Goal: Task Accomplishment & Management: Use online tool/utility

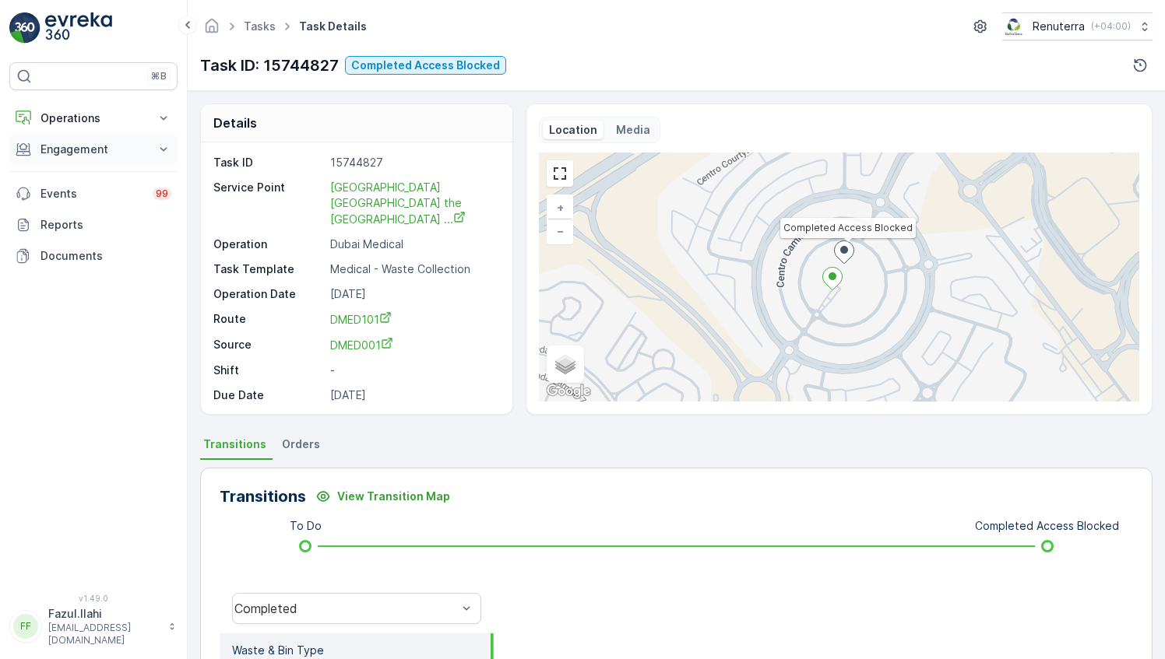
click at [86, 146] on p "Engagement" at bounding box center [93, 150] width 106 height 16
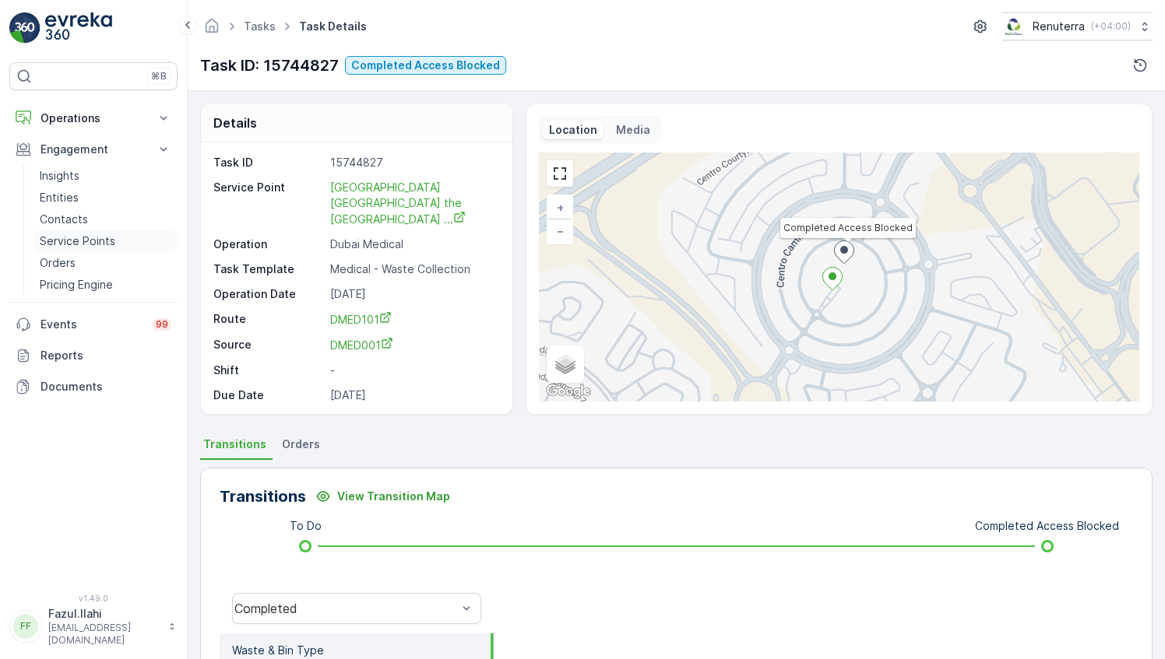
click at [77, 237] on p "Service Points" at bounding box center [78, 242] width 76 height 16
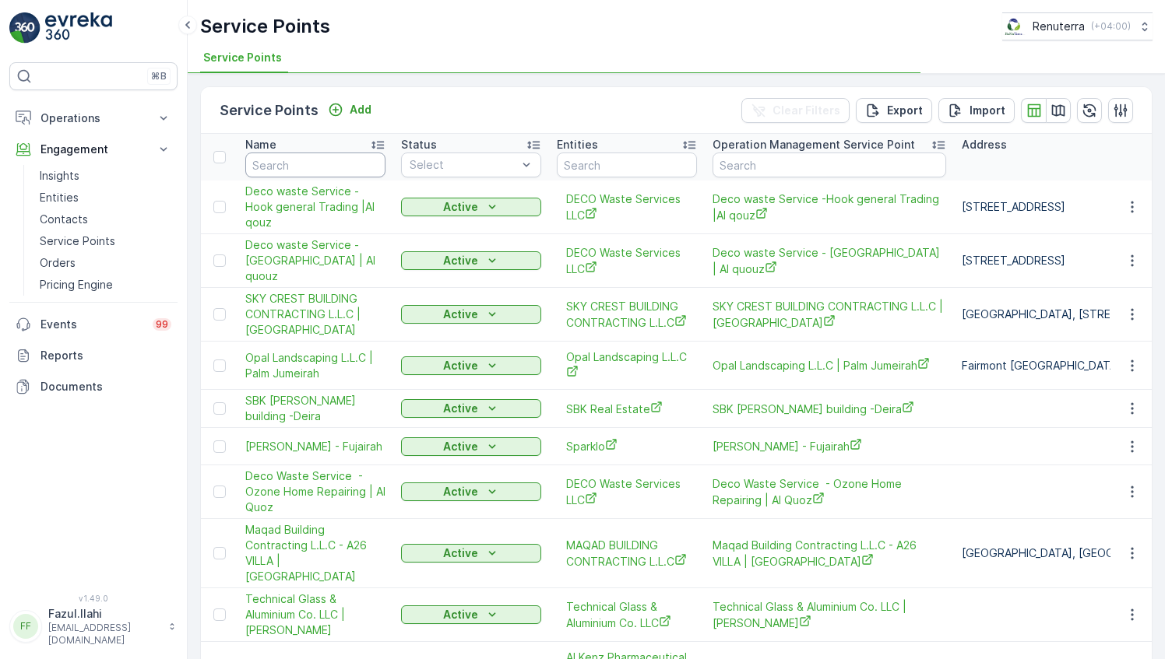
click at [308, 167] on input "text" at bounding box center [315, 165] width 140 height 25
click at [308, 159] on input "sirona" at bounding box center [315, 165] width 140 height 25
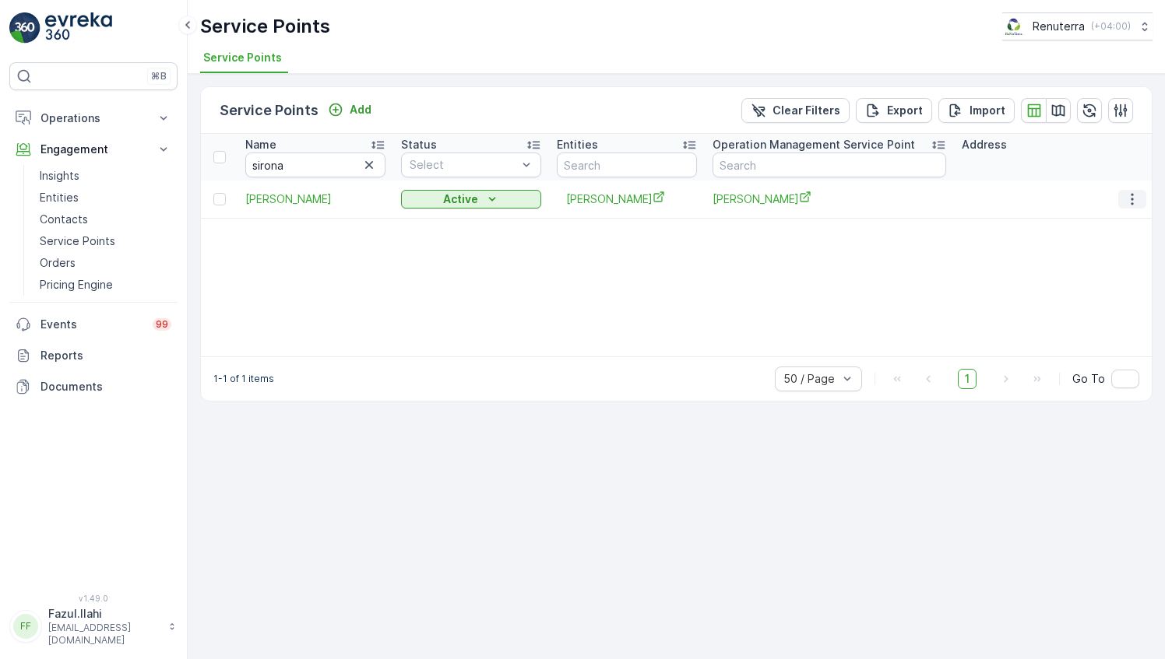
click at [1127, 199] on icon "button" at bounding box center [1132, 200] width 16 height 16
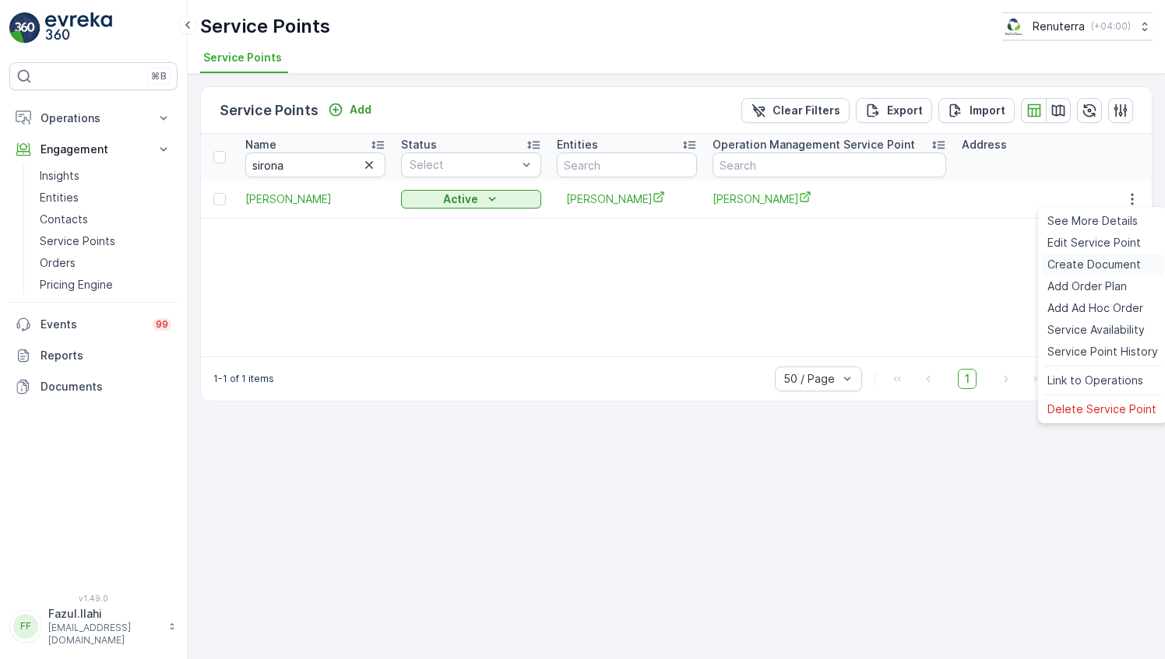
click at [1072, 275] on div "Create Document" at bounding box center [1102, 265] width 123 height 22
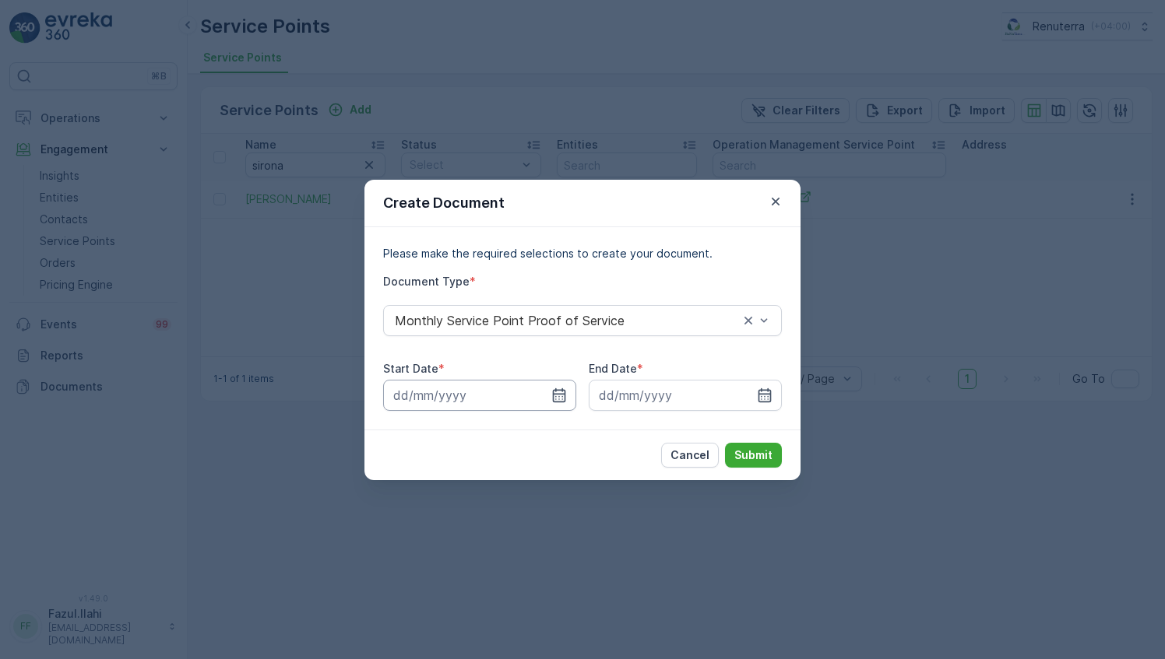
drag, startPoint x: 565, startPoint y: 395, endPoint x: 571, endPoint y: 409, distance: 14.6
click at [571, 409] on div at bounding box center [479, 395] width 193 height 31
click at [563, 392] on icon "button" at bounding box center [559, 396] width 16 height 16
click at [531, 463] on div "Cancel Submit" at bounding box center [582, 455] width 436 height 51
click at [571, 394] on input at bounding box center [479, 395] width 193 height 31
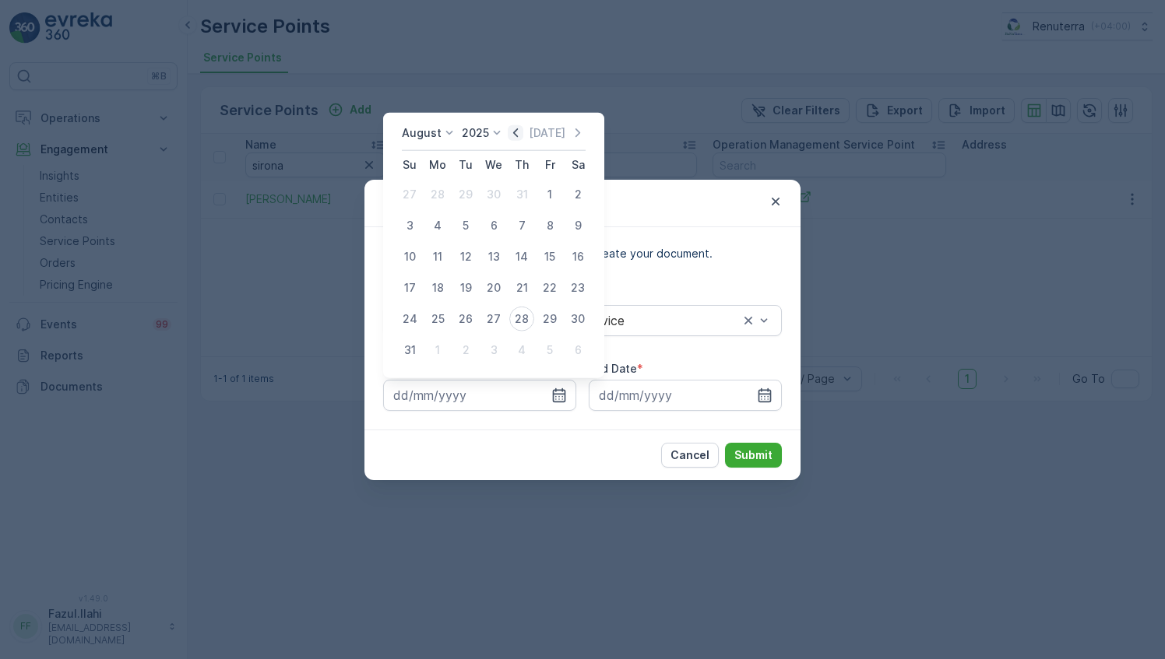
click at [522, 135] on icon "button" at bounding box center [516, 133] width 16 height 16
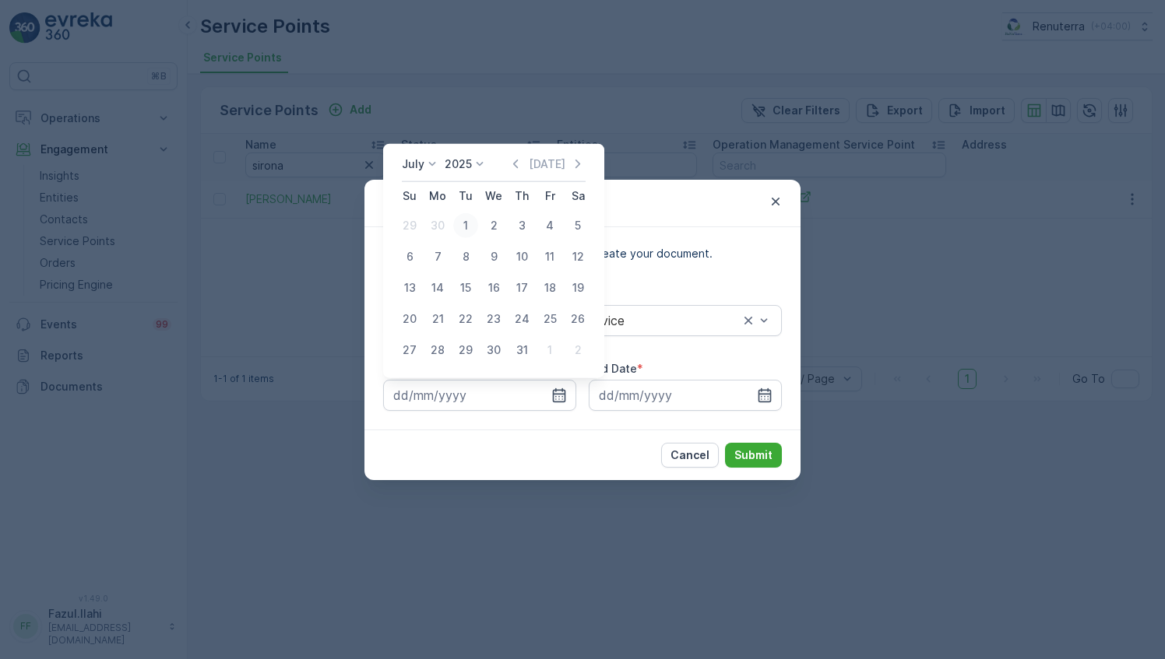
click at [471, 226] on div "1" at bounding box center [465, 225] width 25 height 25
type input "[DATE]"
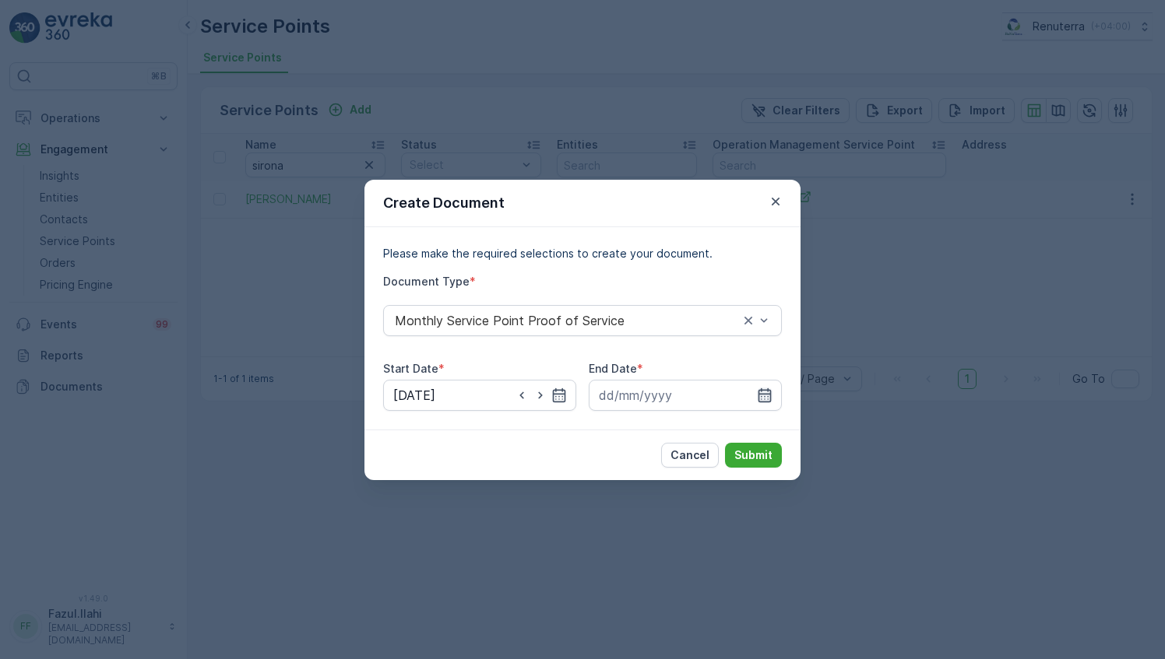
click at [769, 395] on icon "button" at bounding box center [764, 395] width 13 height 14
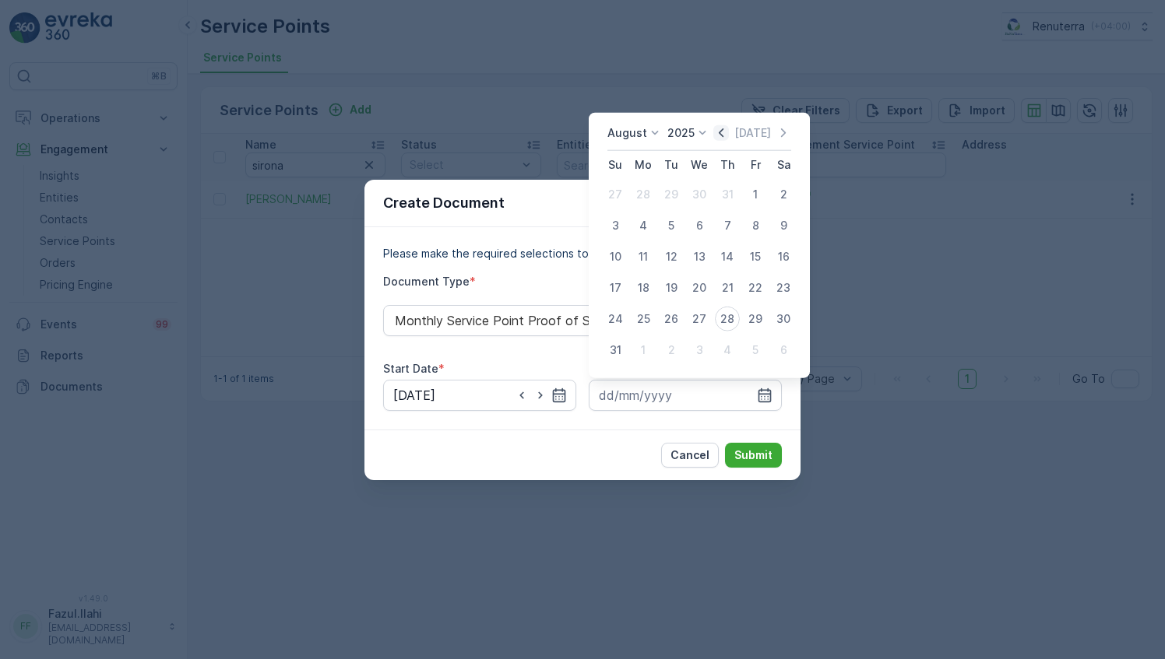
click at [722, 131] on icon "button" at bounding box center [721, 133] width 16 height 16
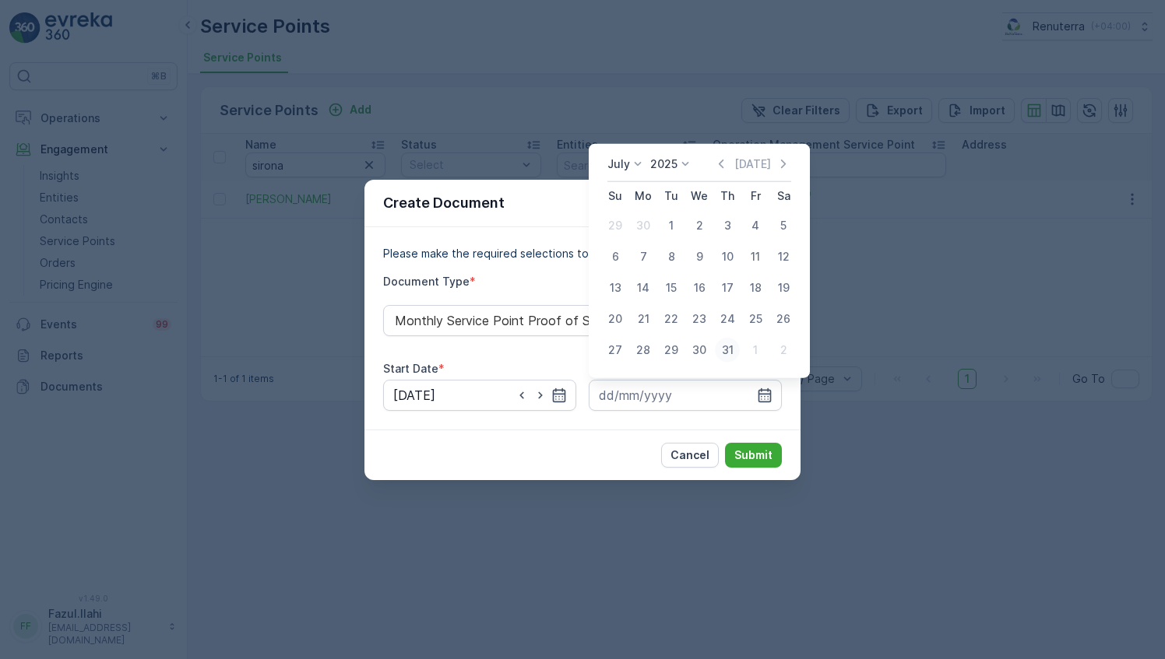
click at [722, 347] on div "31" at bounding box center [727, 350] width 25 height 25
type input "[DATE]"
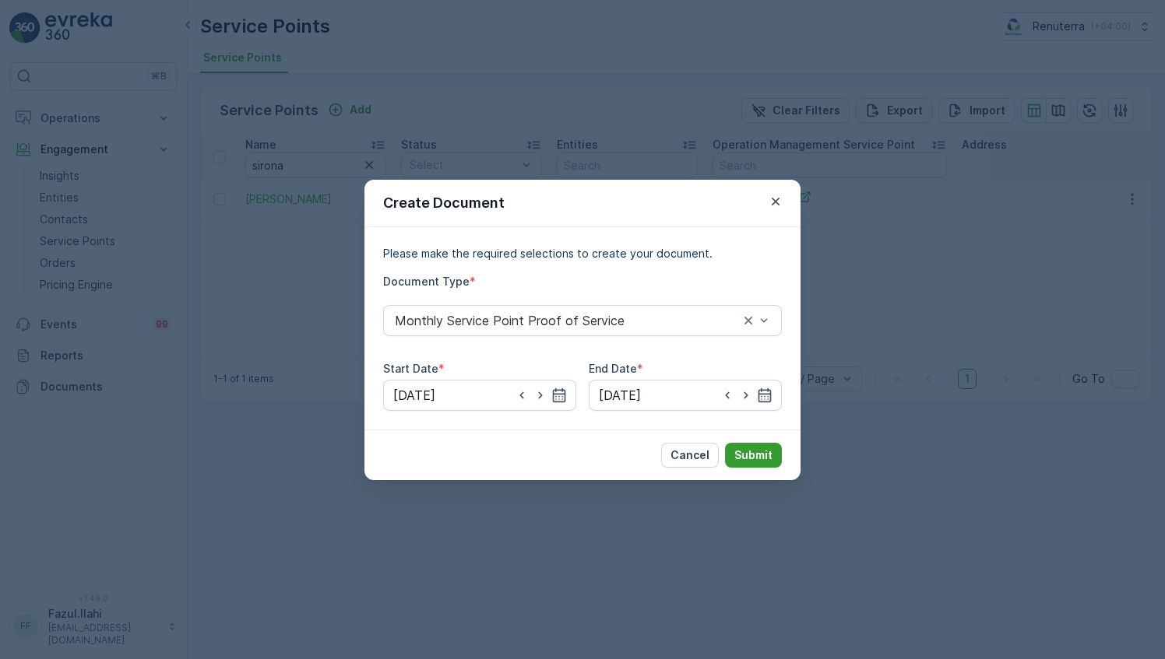
click at [753, 450] on p "Submit" at bounding box center [753, 456] width 38 height 16
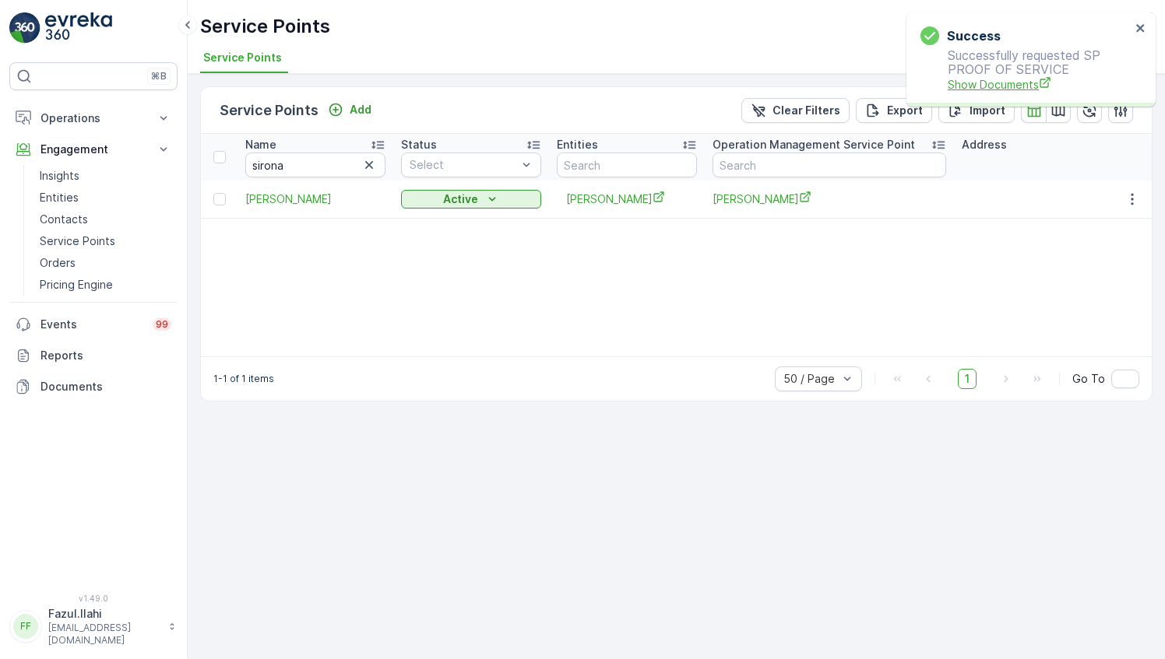
click at [1035, 84] on span "Show Documents" at bounding box center [1038, 84] width 183 height 16
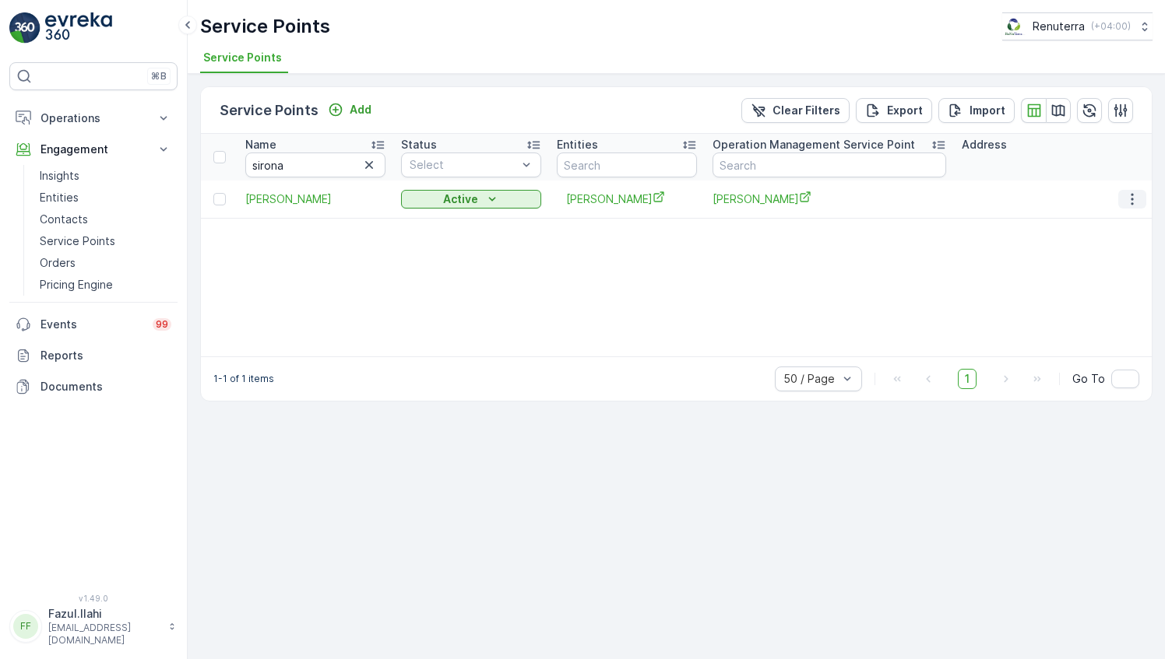
click at [1134, 192] on icon "button" at bounding box center [1132, 200] width 16 height 16
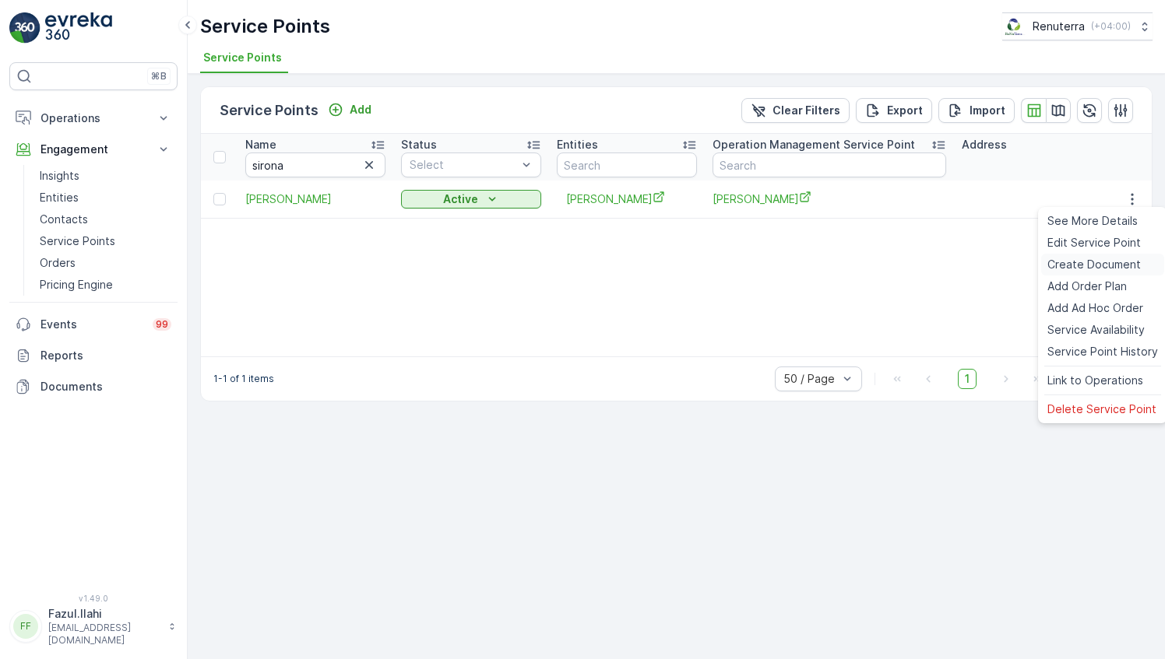
click at [1081, 262] on span "Create Document" at bounding box center [1093, 265] width 93 height 16
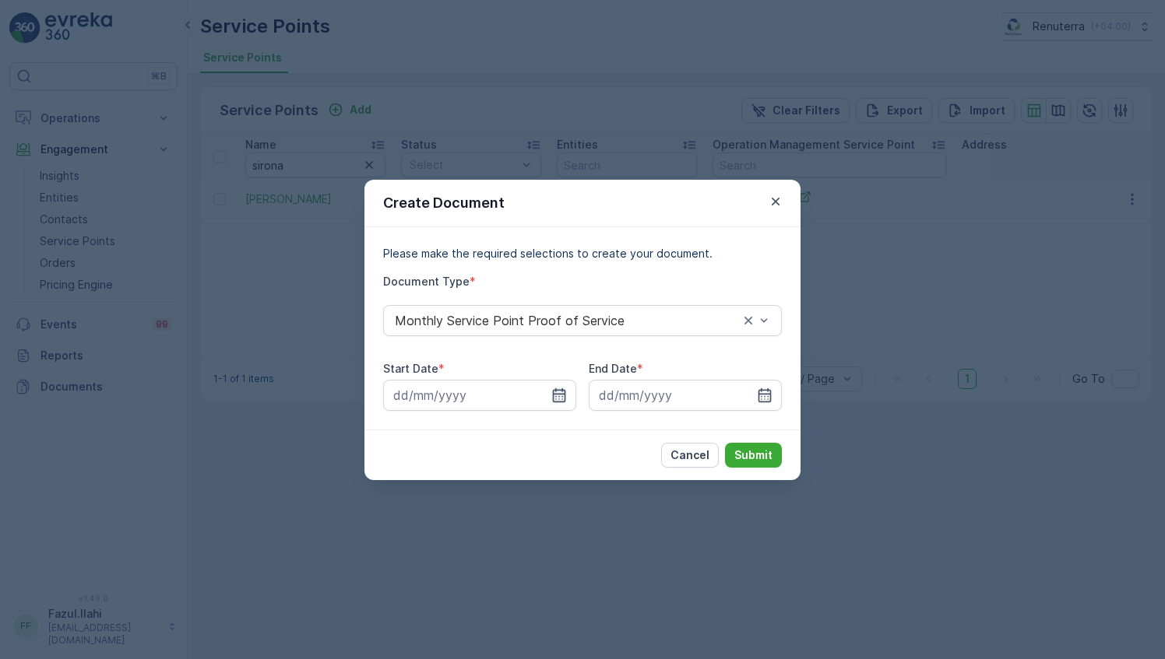
click at [565, 395] on icon "button" at bounding box center [559, 396] width 16 height 16
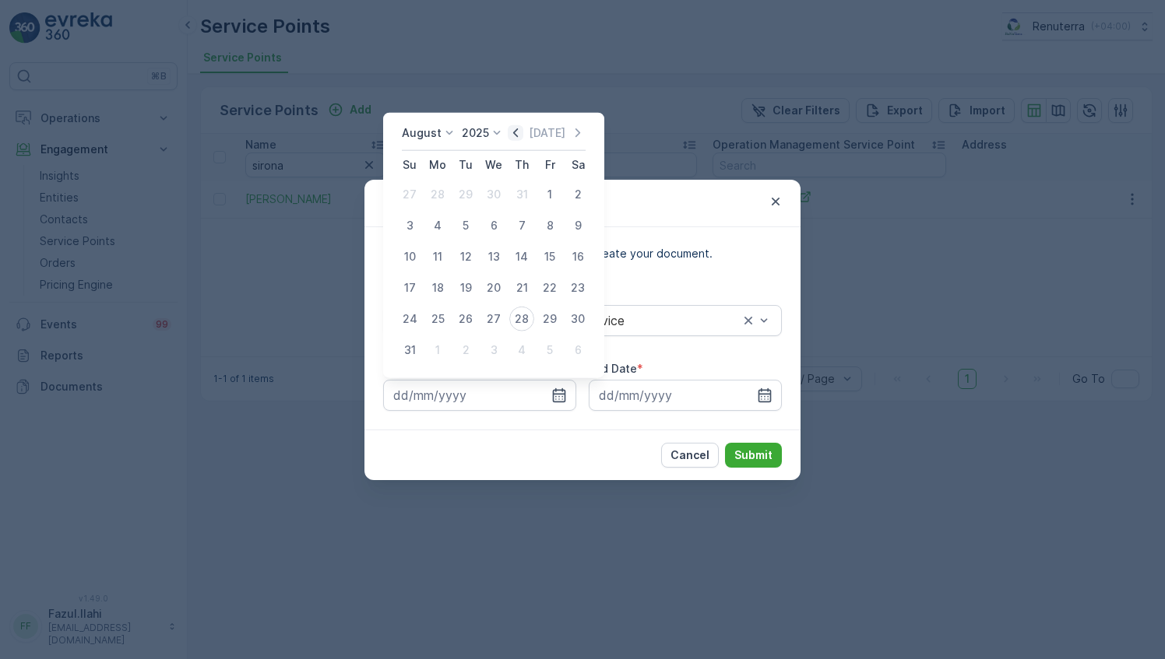
click at [523, 137] on icon "button" at bounding box center [516, 133] width 16 height 16
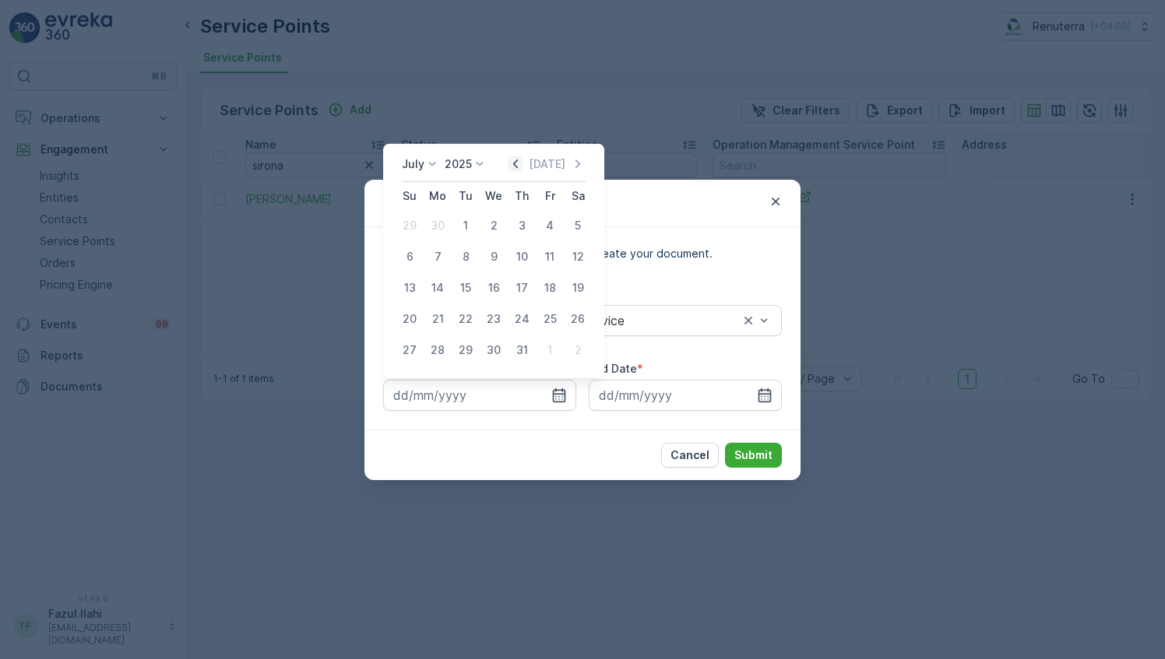
click at [522, 163] on icon "button" at bounding box center [516, 164] width 16 height 16
click at [415, 221] on div "1" at bounding box center [409, 225] width 25 height 25
type input "[DATE]"
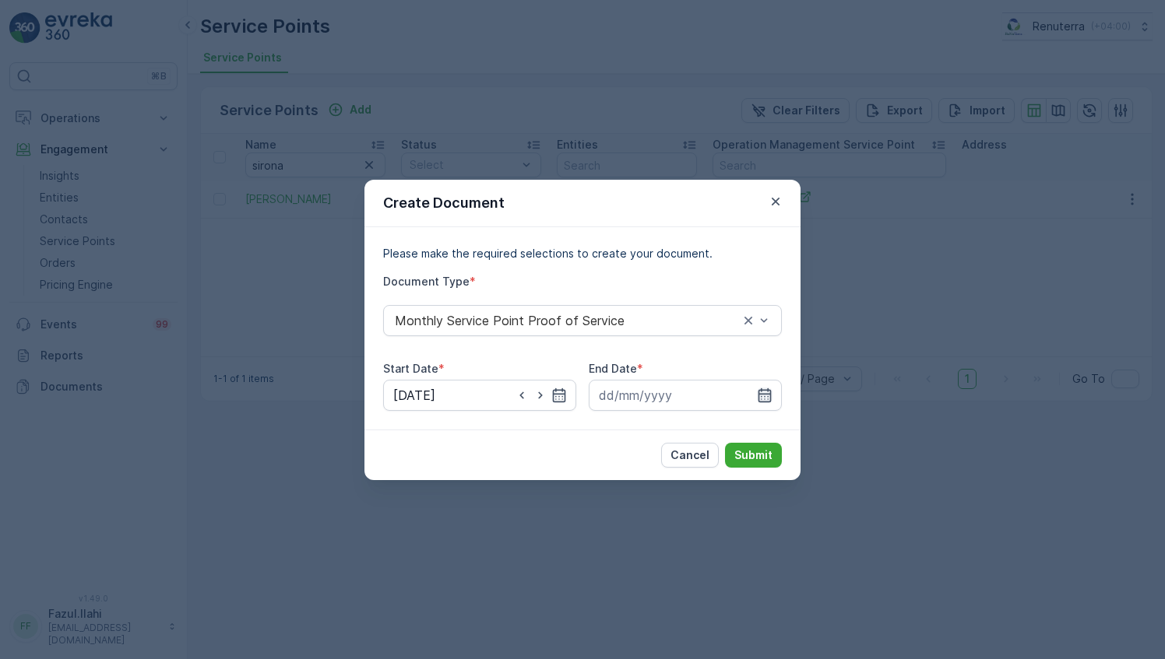
click at [757, 394] on icon "button" at bounding box center [765, 396] width 16 height 16
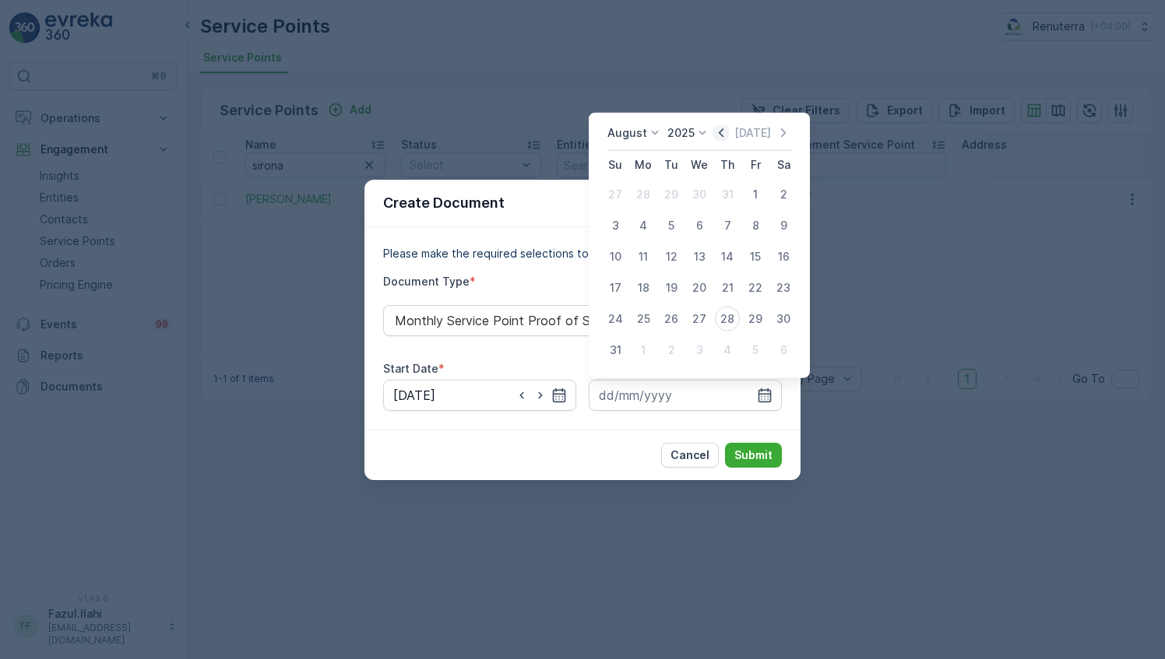
click at [721, 134] on icon "button" at bounding box center [721, 133] width 16 height 16
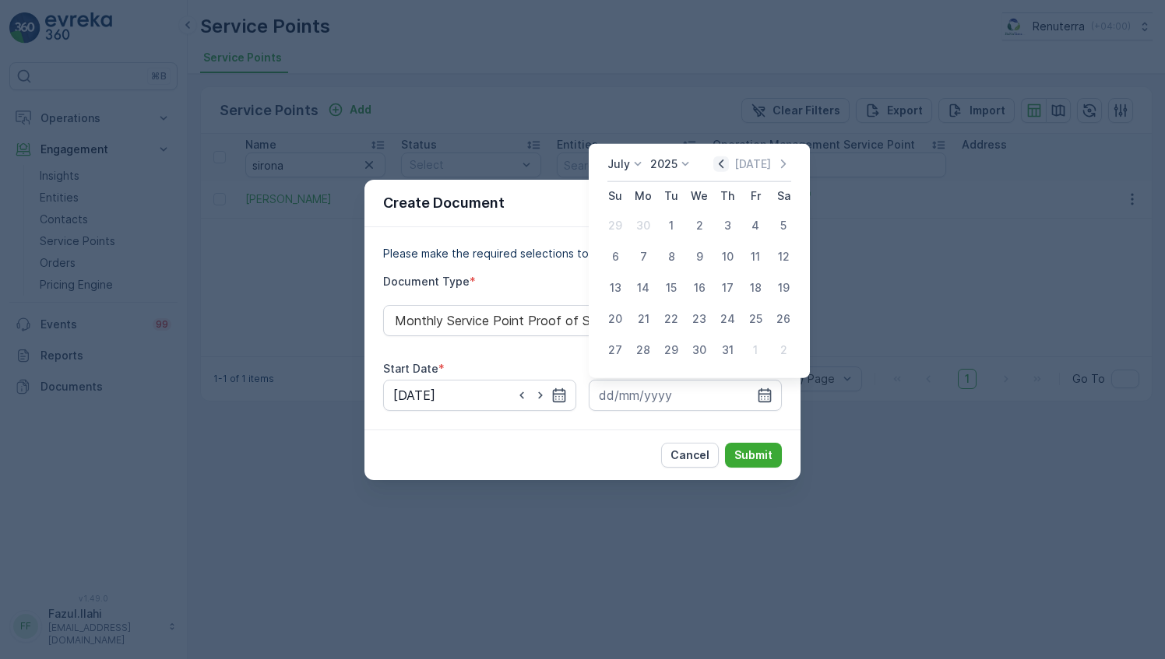
click at [729, 157] on icon "button" at bounding box center [721, 164] width 16 height 16
click at [644, 352] on div "30" at bounding box center [643, 350] width 25 height 25
type input "[DATE]"
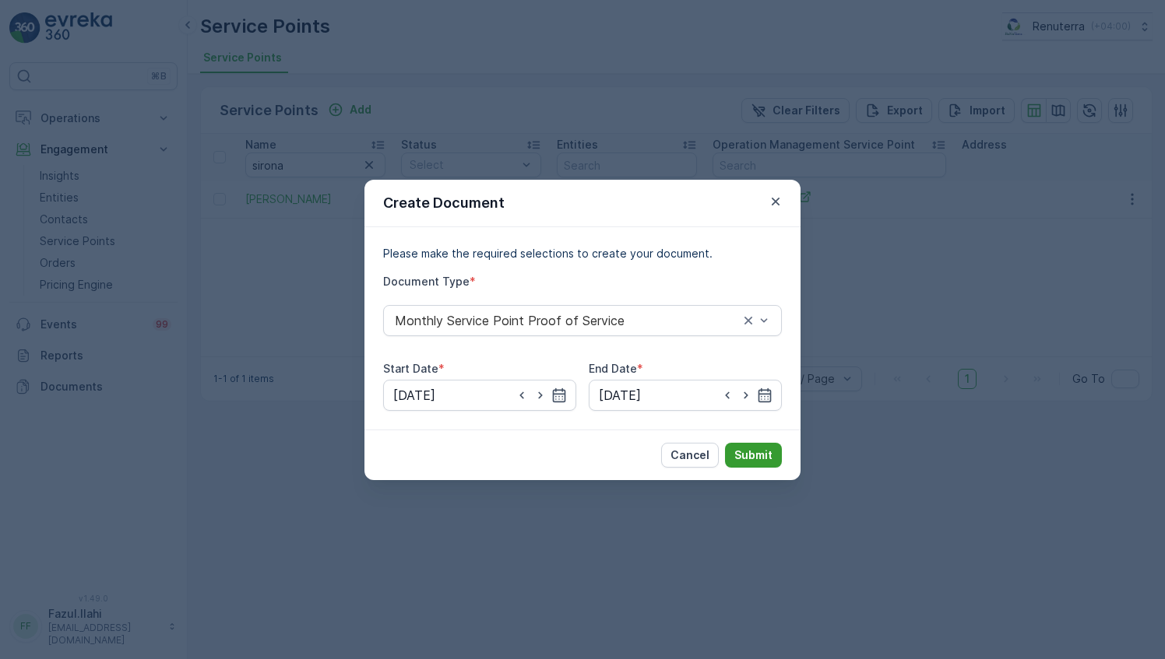
click at [749, 452] on p "Submit" at bounding box center [753, 456] width 38 height 16
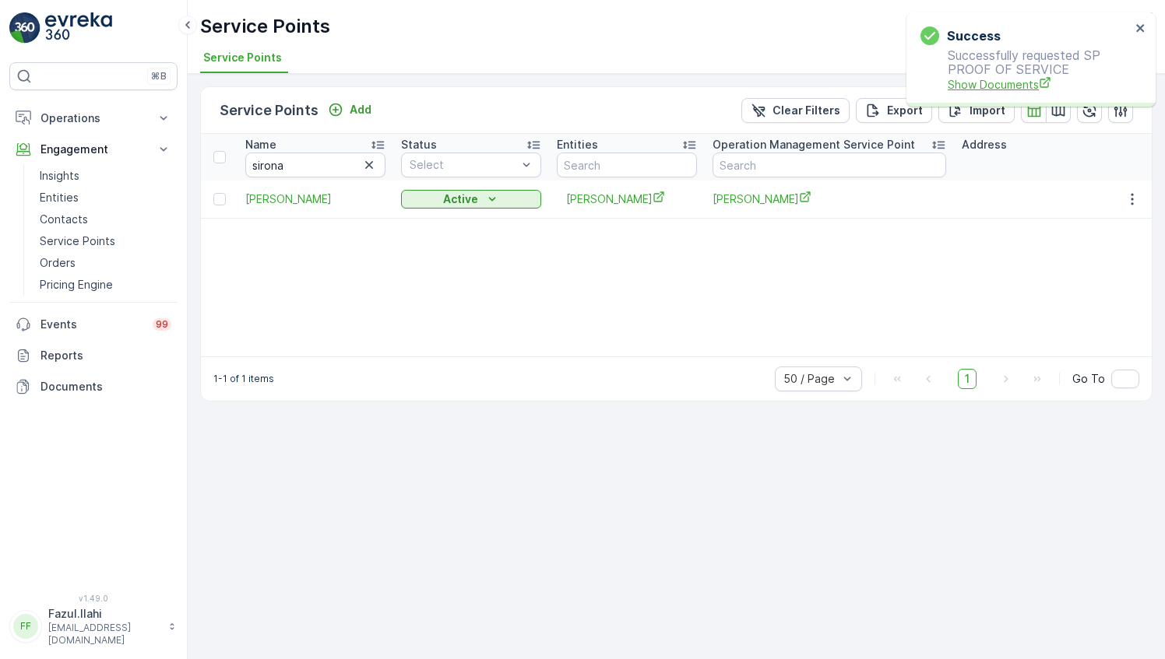
click at [984, 79] on span "Show Documents" at bounding box center [1038, 84] width 183 height 16
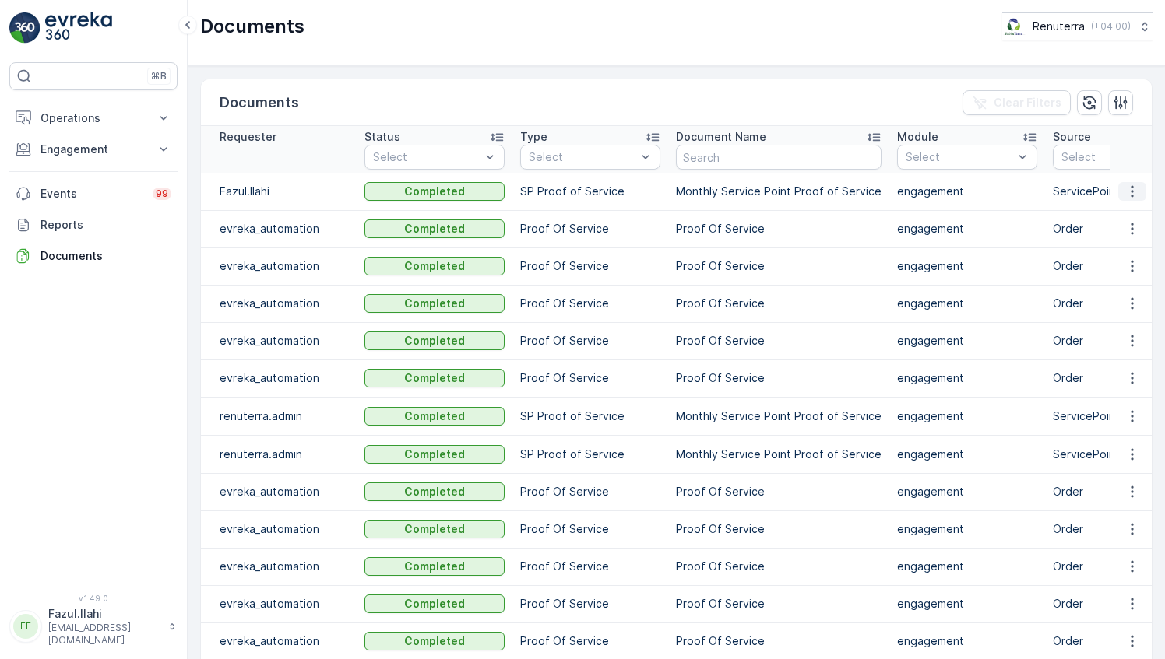
click at [1124, 193] on icon "button" at bounding box center [1132, 192] width 16 height 16
click at [1123, 212] on span "See Details" at bounding box center [1128, 214] width 60 height 16
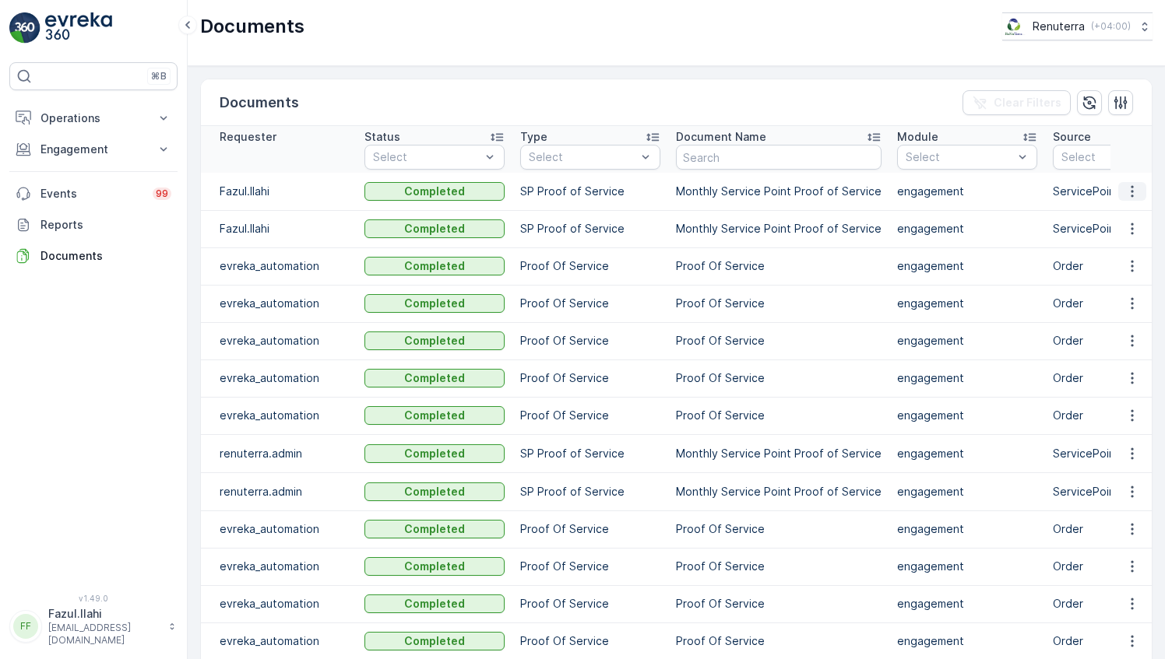
click at [1134, 185] on icon "button" at bounding box center [1132, 192] width 16 height 16
click at [1131, 212] on span "See Details" at bounding box center [1128, 214] width 60 height 16
